Goal: Task Accomplishment & Management: Use online tool/utility

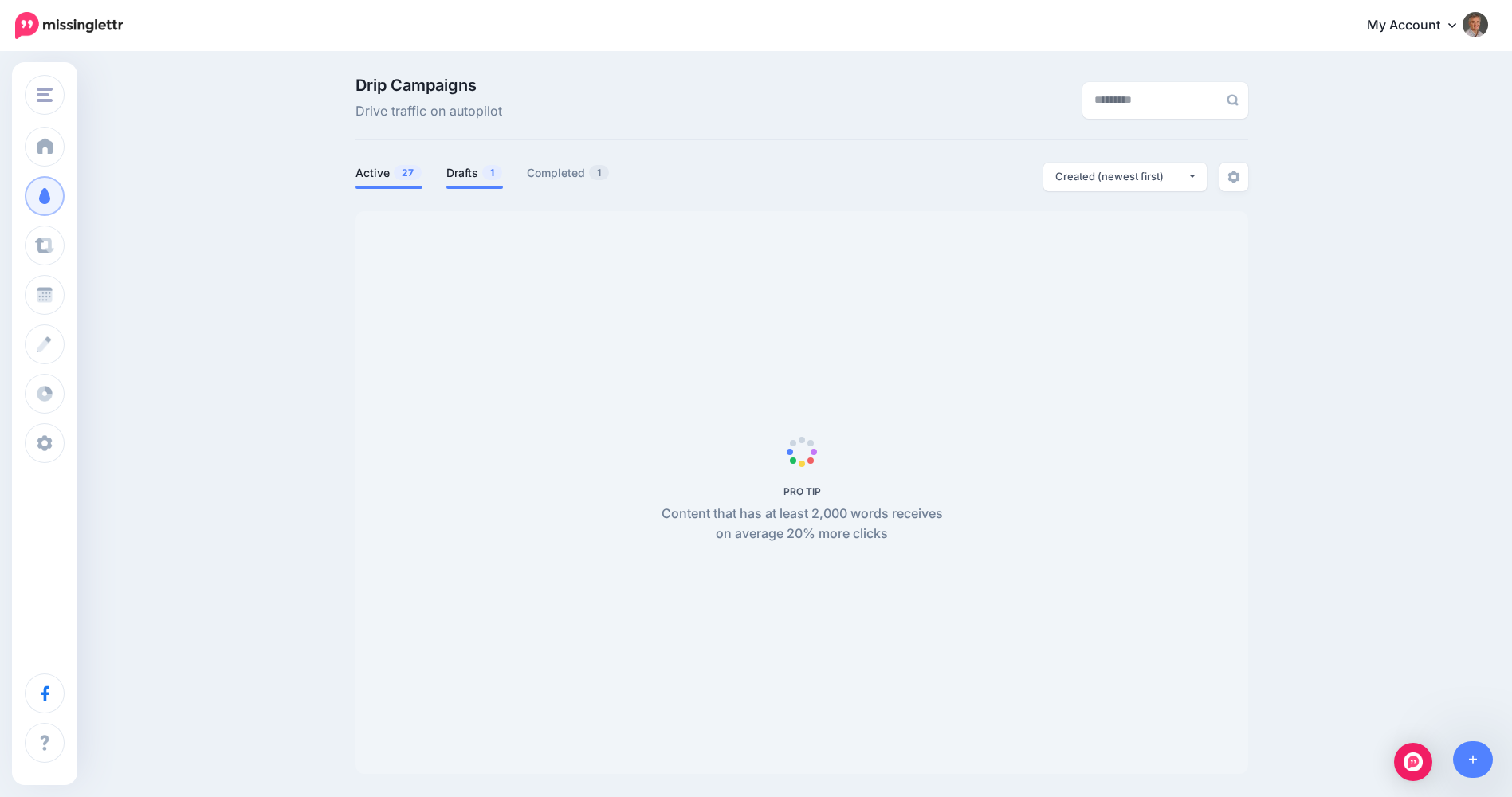
click at [464, 168] on link "Drafts 1" at bounding box center [474, 172] width 56 height 19
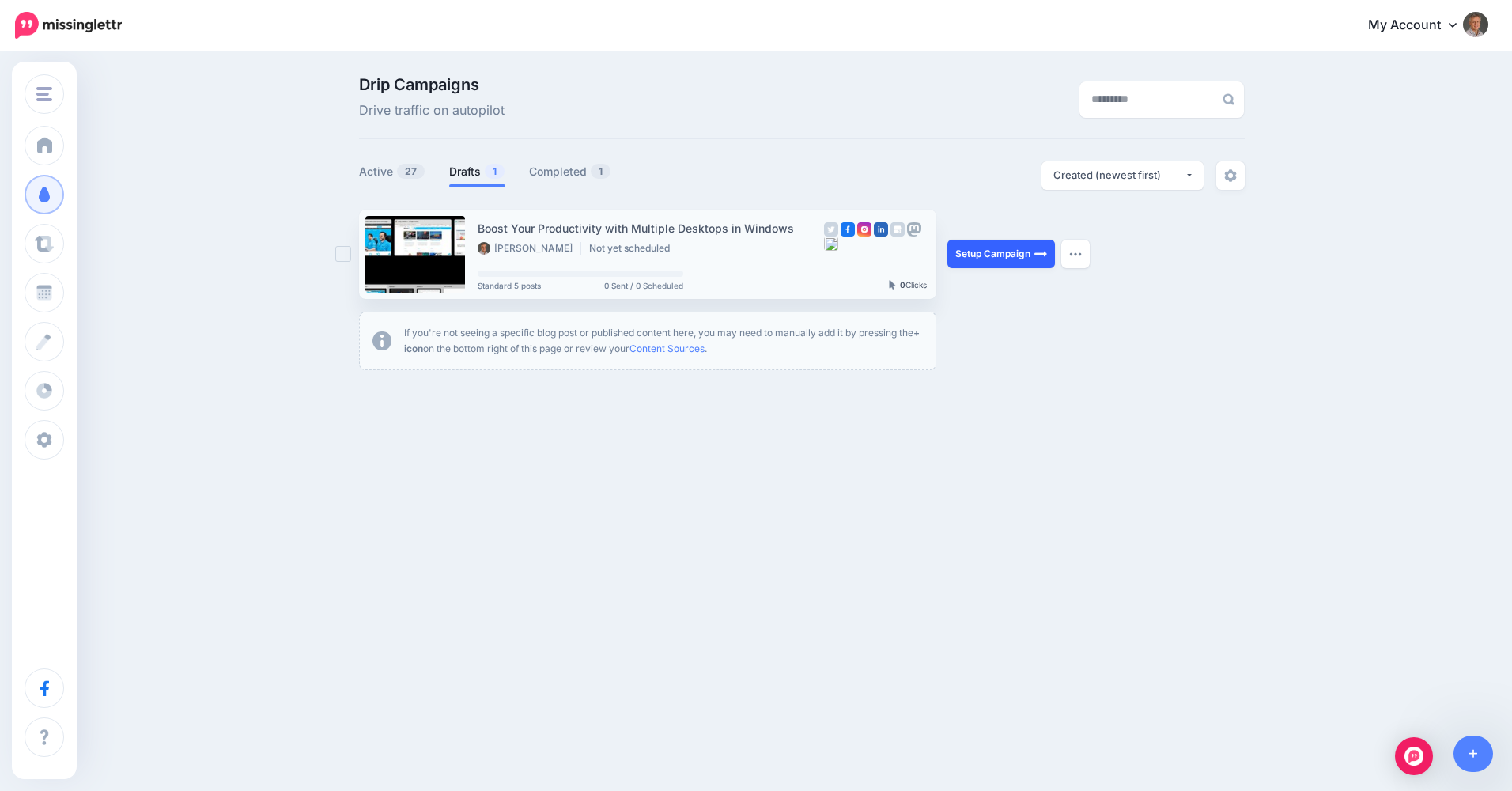
click at [1008, 258] on link "Setup Campaign" at bounding box center [1002, 253] width 108 height 28
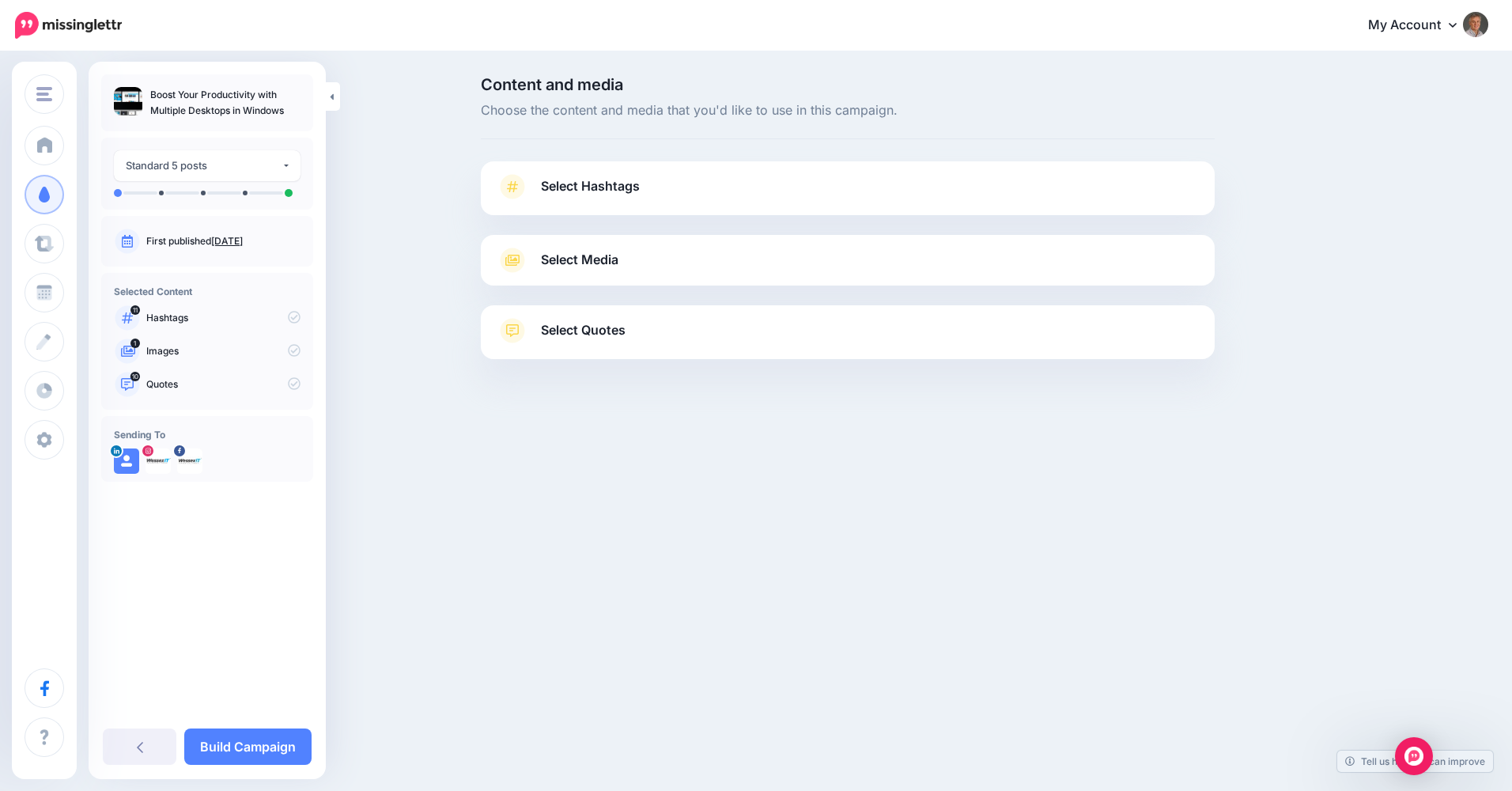
click at [623, 185] on span "Select Hashtags" at bounding box center [591, 186] width 99 height 21
